Goal: Information Seeking & Learning: Learn about a topic

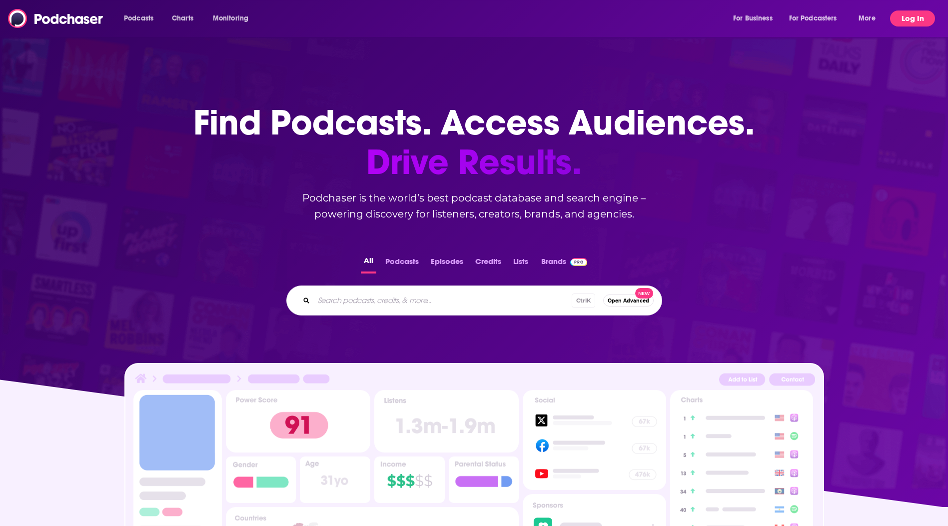
click at [904, 19] on button "Log In" at bounding box center [912, 18] width 45 height 16
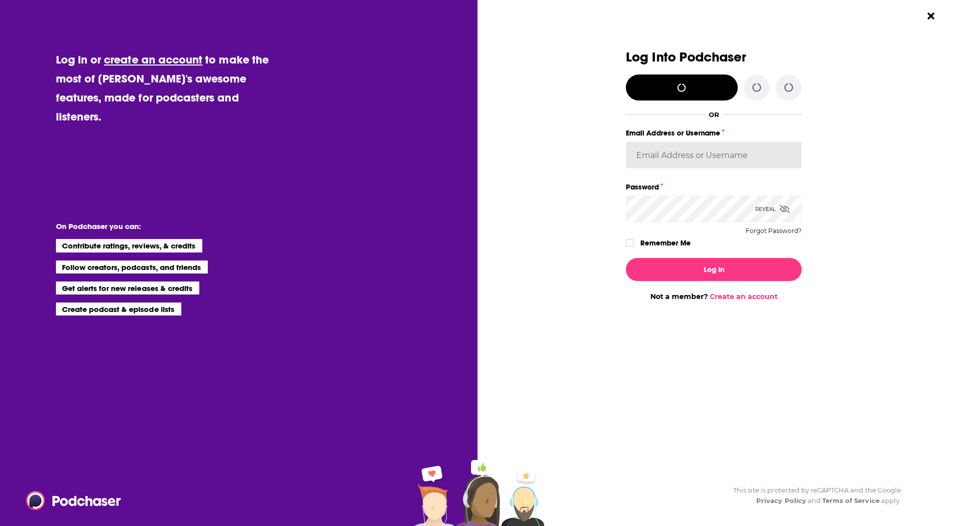
type input "[EMAIL_ADDRESS][DOMAIN_NAME]"
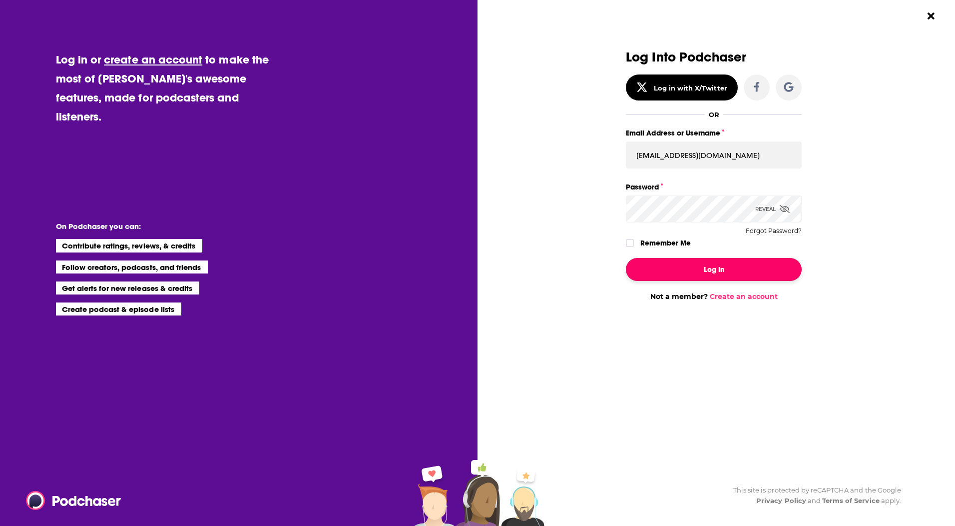
click at [697, 268] on button "Log In" at bounding box center [714, 269] width 176 height 23
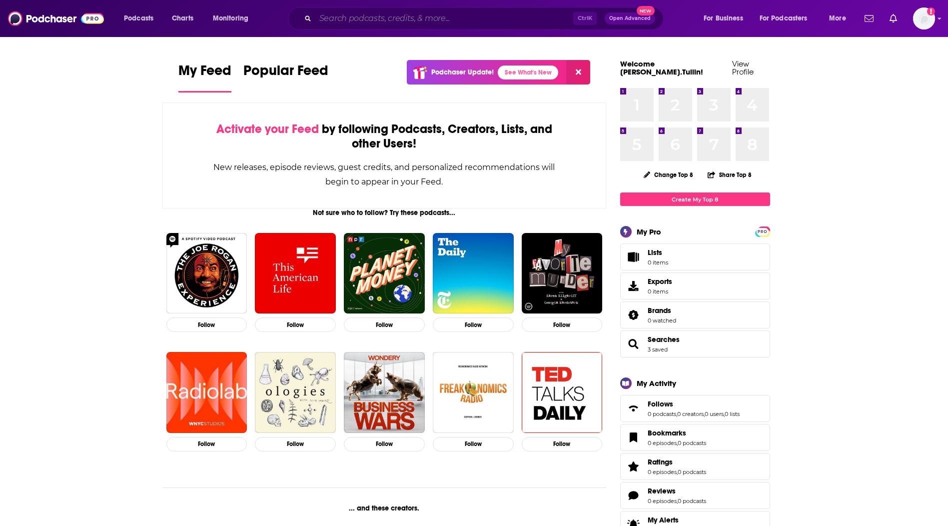
click at [387, 11] on input "Search podcasts, credits, & more..." at bounding box center [444, 18] width 258 height 16
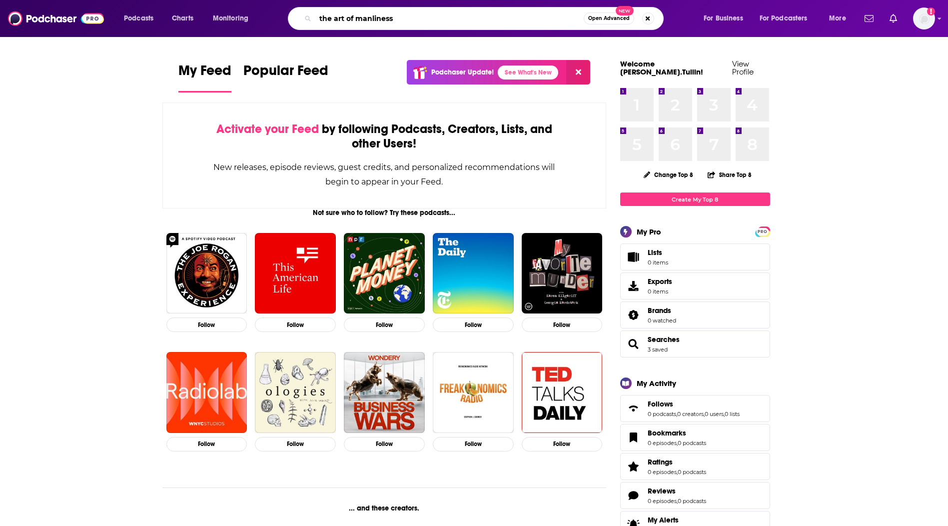
type input "the art of manliness"
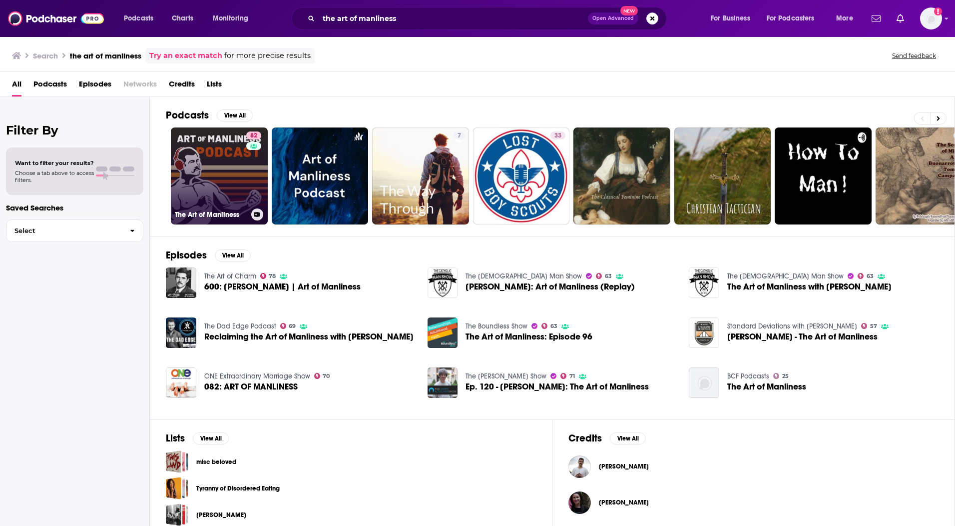
click at [217, 173] on link "82 The Art of Manliness" at bounding box center [219, 175] width 97 height 97
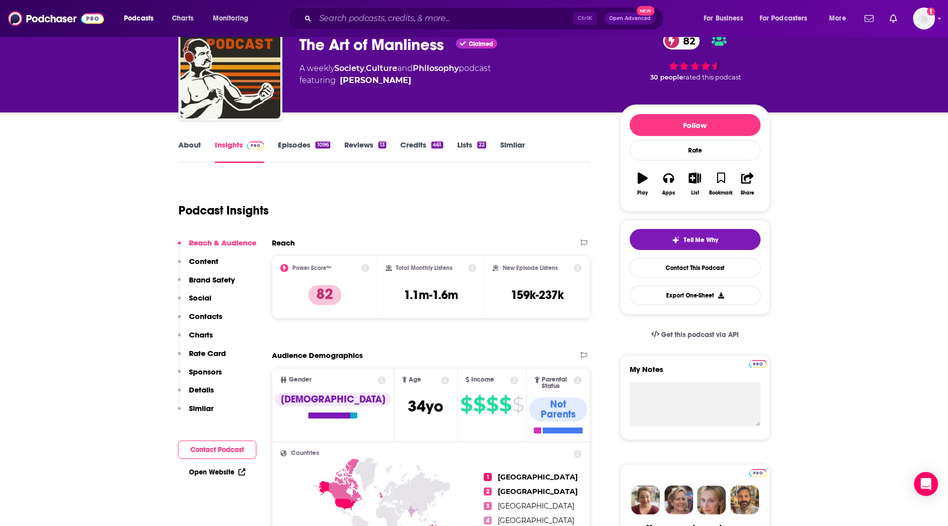
scroll to position [50, 0]
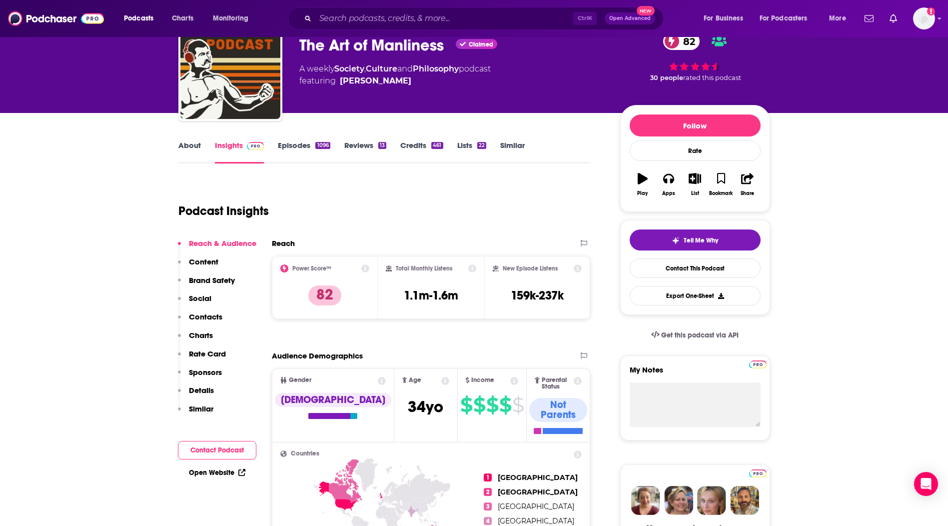
click at [206, 262] on p "Content" at bounding box center [203, 261] width 29 height 9
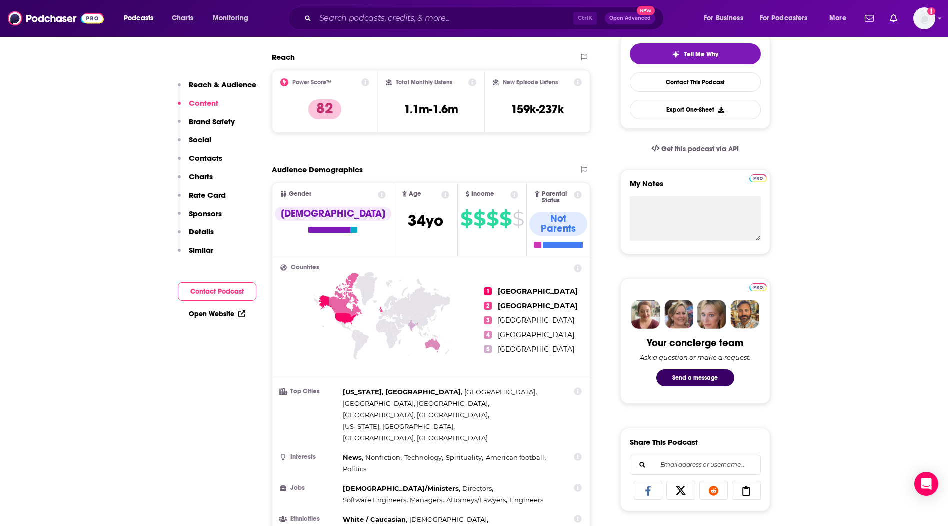
scroll to position [0, 0]
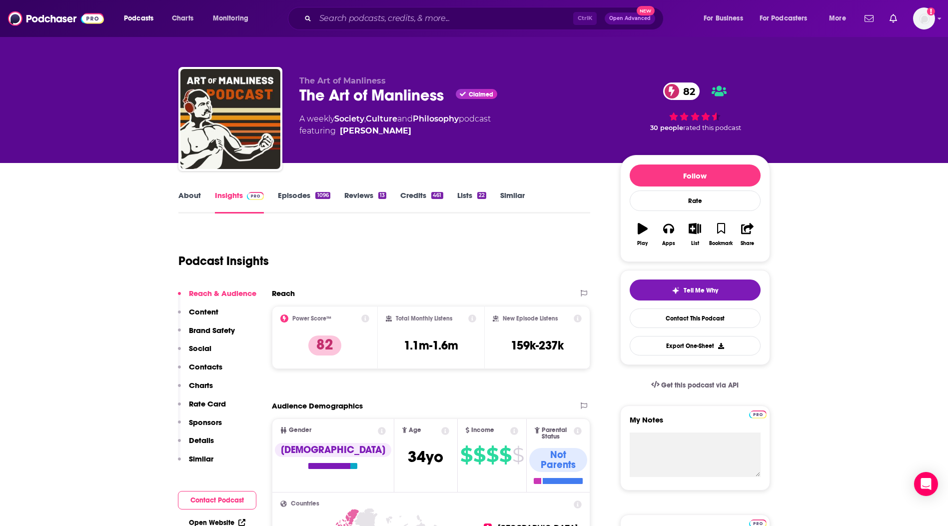
click at [191, 193] on link "About" at bounding box center [189, 201] width 22 height 23
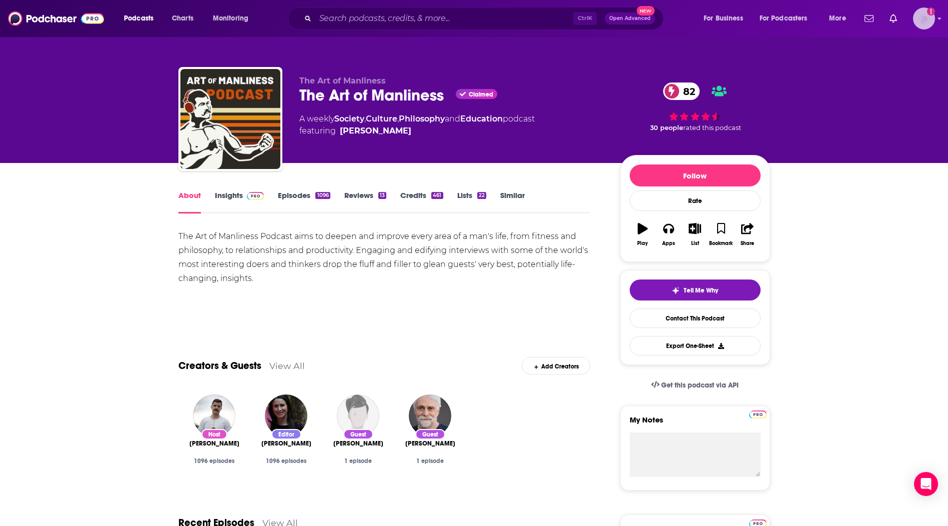
click at [926, 22] on img "Logged in as Maria.Tullin" at bounding box center [924, 18] width 22 height 22
